Goal: Task Accomplishment & Management: Complete application form

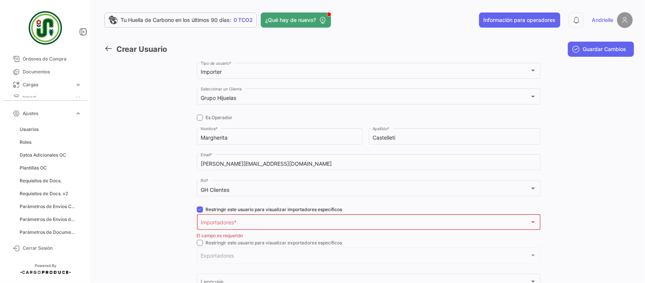
scroll to position [6, 0]
click at [76, 115] on span "expand_more" at bounding box center [78, 113] width 7 height 7
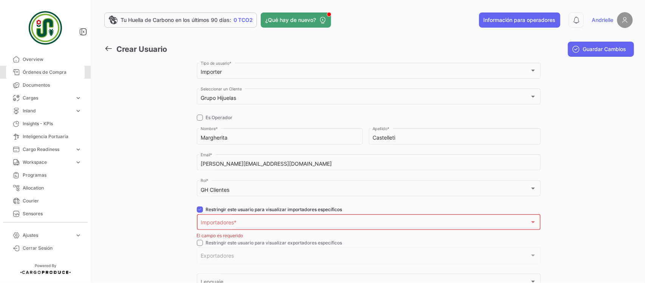
drag, startPoint x: 84, startPoint y: 72, endPoint x: 81, endPoint y: 58, distance: 14.7
click at [81, 58] on mat-nav-list "Overview Órdenes de Compra Documentos Cargas expand_more Cargas Aéreas Cargas M…" at bounding box center [45, 137] width 91 height 163
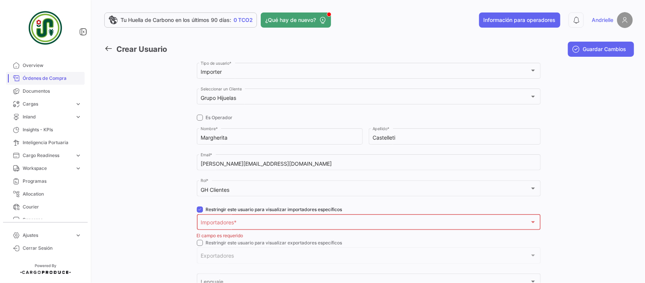
click at [44, 74] on link "Órdenes de Compra" at bounding box center [45, 78] width 79 height 13
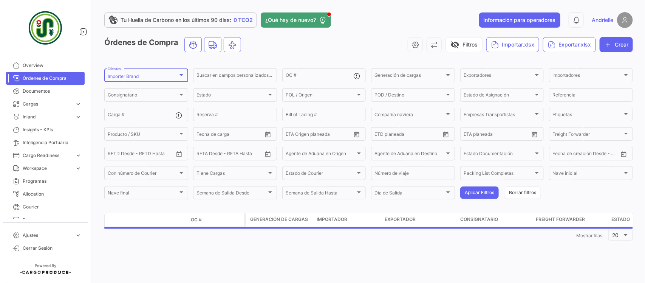
click at [153, 74] on div "Importer Brand" at bounding box center [143, 76] width 70 height 5
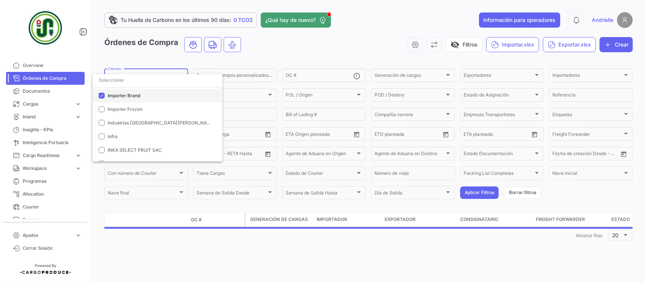
drag, startPoint x: 120, startPoint y: 96, endPoint x: 120, endPoint y: 88, distance: 8.3
click at [120, 96] on span "Importer Brand" at bounding box center [124, 96] width 33 height 6
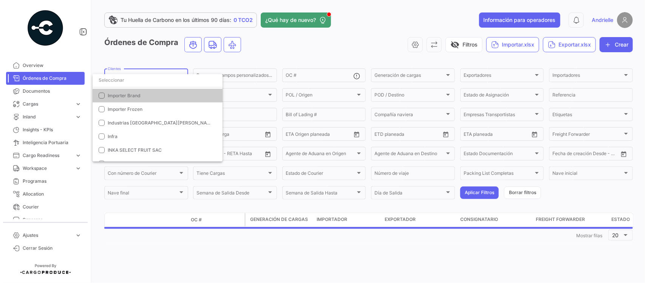
click at [120, 83] on input "dropdown search" at bounding box center [158, 80] width 130 height 14
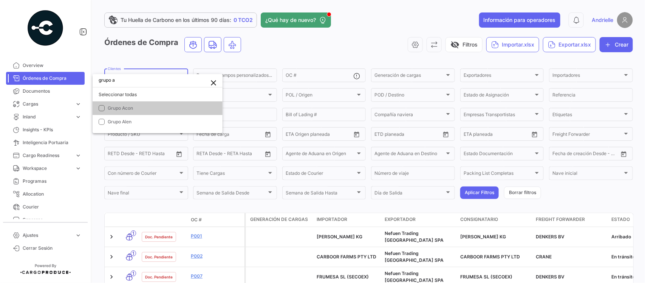
scroll to position [0, 0]
type input "grupo acon"
click at [121, 108] on span "Grupo Acon" at bounding box center [120, 108] width 25 height 6
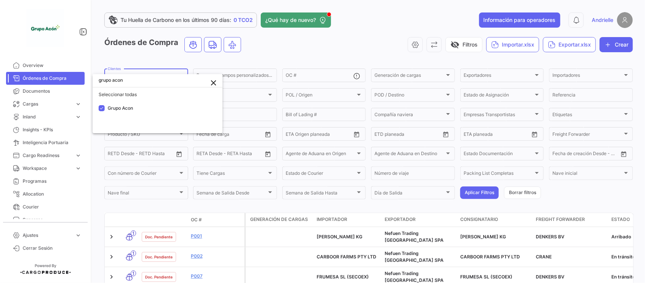
click at [133, 59] on div at bounding box center [322, 141] width 645 height 283
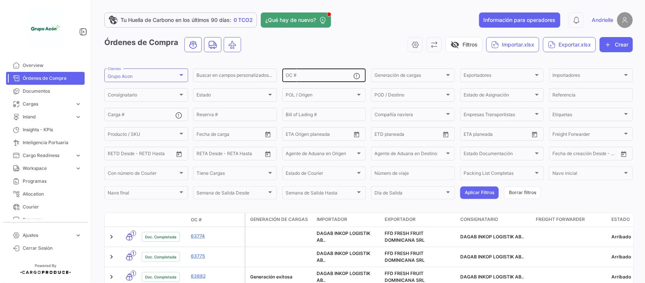
click at [293, 71] on div "OC #" at bounding box center [320, 74] width 68 height 15
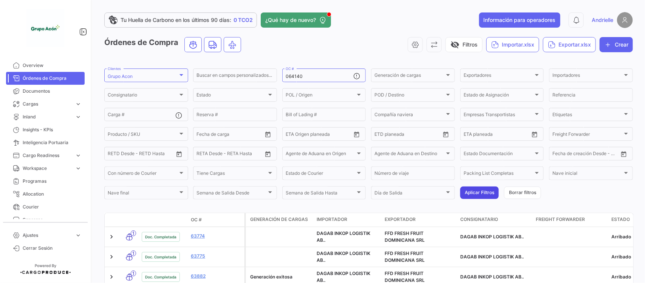
drag, startPoint x: 476, startPoint y: 192, endPoint x: 471, endPoint y: 193, distance: 4.6
click at [474, 193] on button "Aplicar Filtros" at bounding box center [480, 192] width 39 height 12
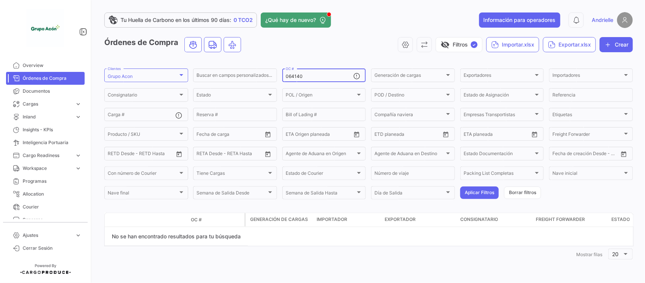
click at [289, 78] on input "064140" at bounding box center [320, 76] width 68 height 5
type input "64140"
click at [467, 195] on button "Aplicar Filtros" at bounding box center [480, 192] width 39 height 12
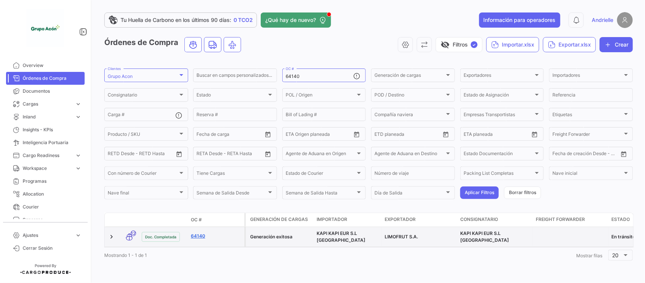
click at [197, 236] on link "64140" at bounding box center [216, 236] width 51 height 7
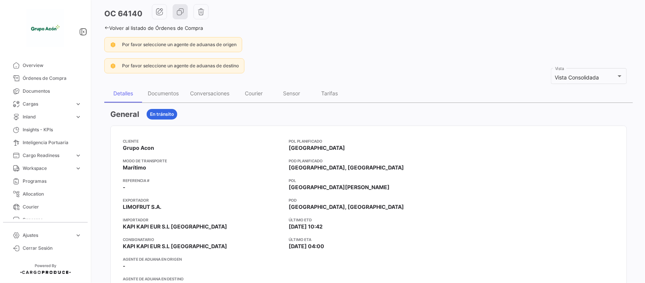
scroll to position [47, 0]
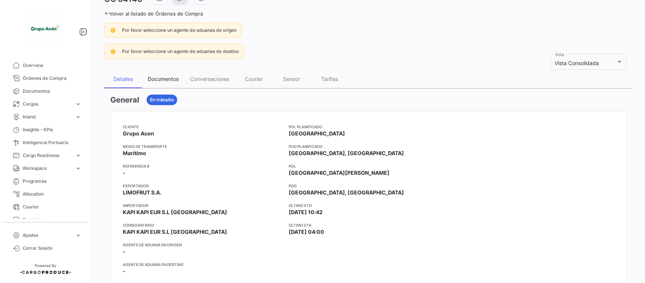
drag, startPoint x: 152, startPoint y: 71, endPoint x: 152, endPoint y: 75, distance: 4.2
click at [152, 71] on div "Documentos" at bounding box center [163, 79] width 42 height 18
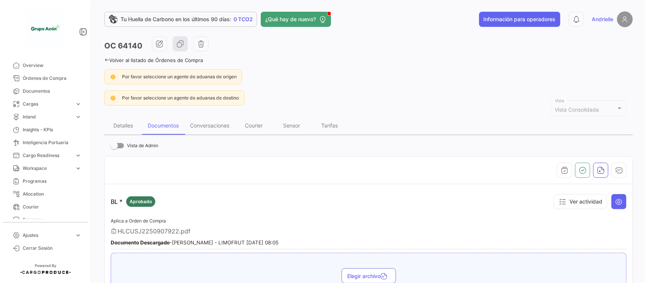
scroll to position [0, 0]
click at [108, 59] on icon at bounding box center [106, 60] width 5 height 5
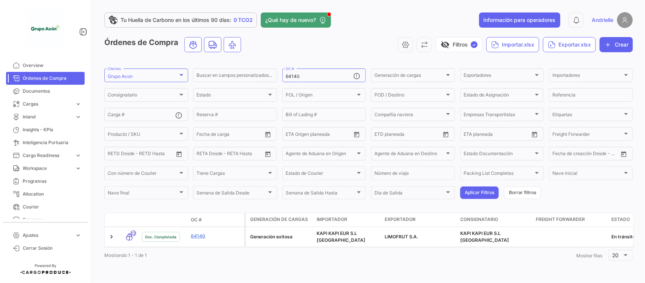
click at [36, 237] on span "Ajustes" at bounding box center [47, 235] width 49 height 7
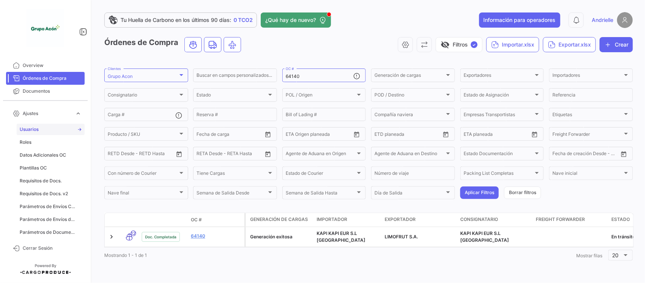
click at [37, 131] on span "Usuarios" at bounding box center [29, 129] width 19 height 7
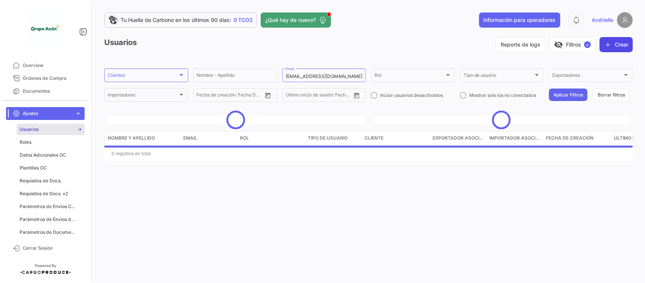
click at [615, 42] on button "Crear" at bounding box center [616, 44] width 33 height 15
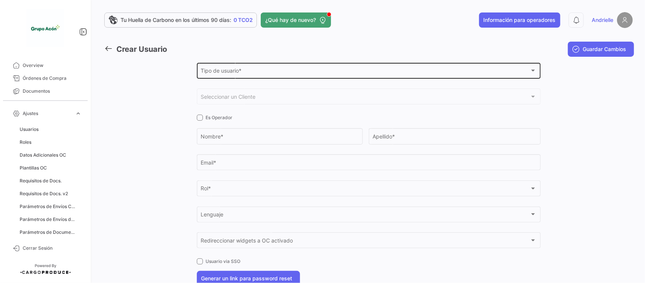
click at [241, 70] on span "Tipo de usuario *" at bounding box center [365, 72] width 329 height 6
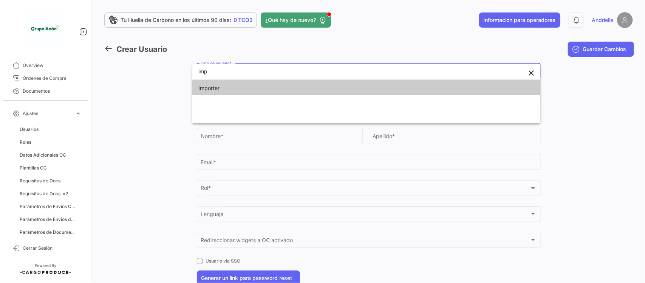
type input "imp"
click at [233, 94] on span "Importer" at bounding box center [252, 88] width 106 height 16
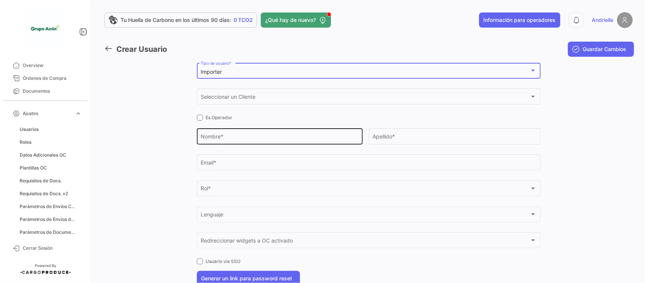
click at [223, 137] on input "Nombre *" at bounding box center [280, 138] width 158 height 6
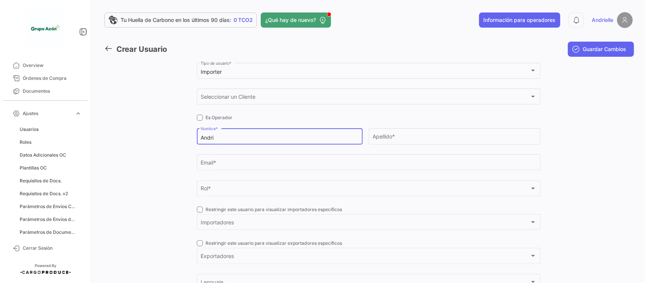
type input "Andri"
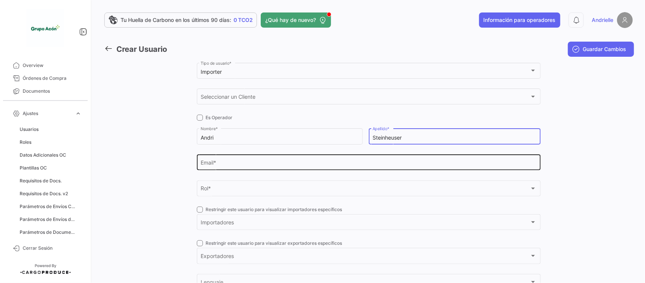
type input "Steinheuser"
click at [219, 164] on input "Email *" at bounding box center [369, 164] width 336 height 6
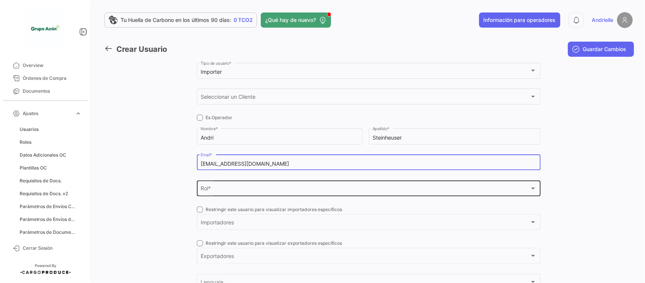
type input "[EMAIL_ADDRESS][DOMAIN_NAME]"
click at [230, 186] on div "Rol * Rol *" at bounding box center [369, 187] width 336 height 17
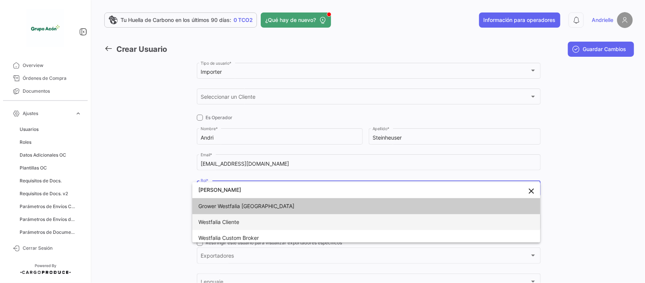
type input "[PERSON_NAME]"
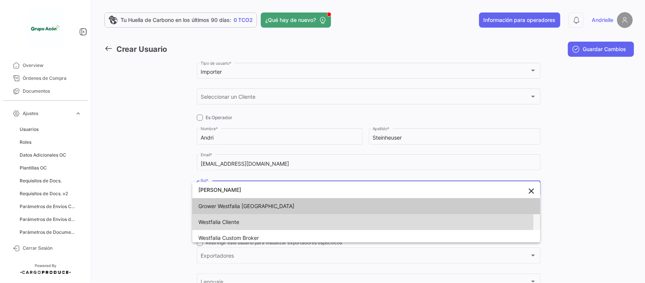
click at [237, 219] on span "Westfalia Cliente" at bounding box center [219, 222] width 41 height 6
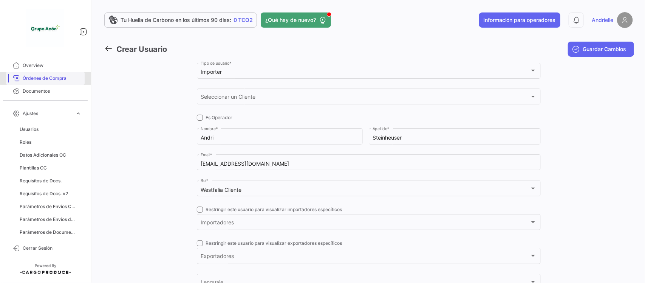
click at [51, 78] on span "Órdenes de Compra" at bounding box center [52, 78] width 59 height 7
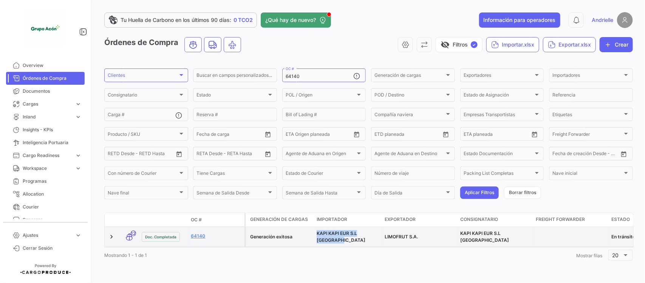
drag, startPoint x: 317, startPoint y: 234, endPoint x: 357, endPoint y: 239, distance: 40.3
click at [357, 239] on div "KAPI KAPI EUR S.L [GEOGRAPHIC_DATA]" at bounding box center [348, 237] width 62 height 14
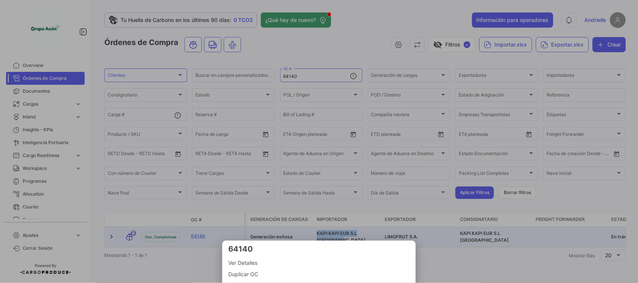
copy span "KAPI KAPI EUR S.L [GEOGRAPHIC_DATA]"
click at [284, 43] on div at bounding box center [319, 141] width 638 height 283
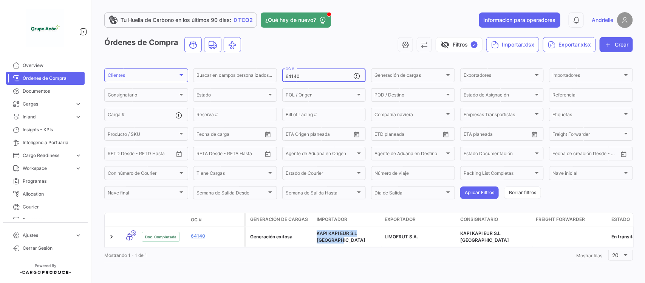
click at [301, 76] on input "64140" at bounding box center [320, 76] width 68 height 5
type input "64127"
click at [473, 188] on button "Aplicar Filtros" at bounding box center [480, 192] width 39 height 12
